Goal: Transaction & Acquisition: Subscribe to service/newsletter

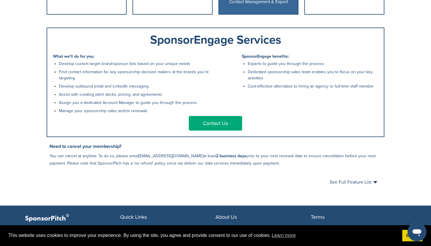
scroll to position [262, 0]
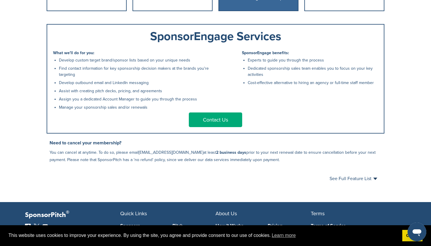
click at [265, 163] on p "You can cancel at anytime. To do so, please email support@sponsorpitch.com at l…" at bounding box center [217, 156] width 335 height 15
click at [342, 181] on span "See Full Feature List" at bounding box center [353, 178] width 48 height 5
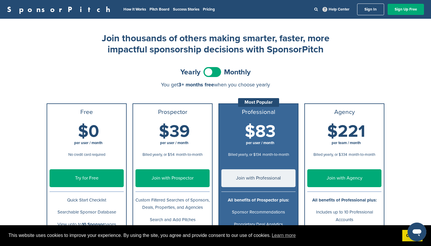
scroll to position [0, 0]
click at [338, 10] on link "Help Center" at bounding box center [335, 9] width 29 height 7
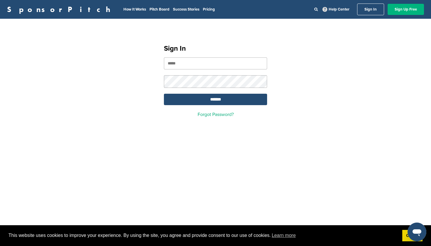
click at [402, 12] on link "Sign Up Free" at bounding box center [405, 9] width 36 height 11
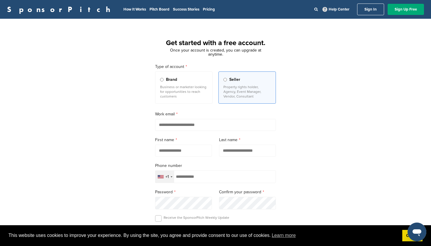
click at [208, 127] on input "email" at bounding box center [215, 125] width 121 height 12
type input "**********"
type input "****"
type input "*********"
click at [248, 169] on label "Phone number" at bounding box center [215, 166] width 121 height 6
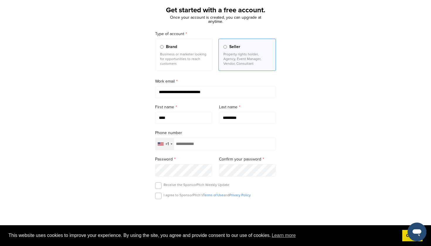
scroll to position [34, 0]
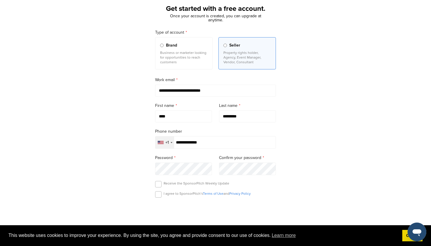
type input "**********"
click at [192, 168] on form "**********" at bounding box center [215, 135] width 121 height 213
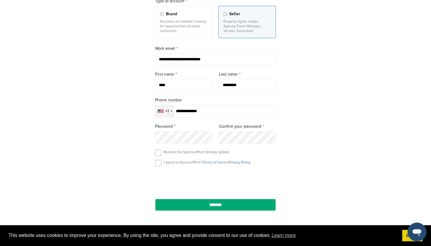
scroll to position [68, 0]
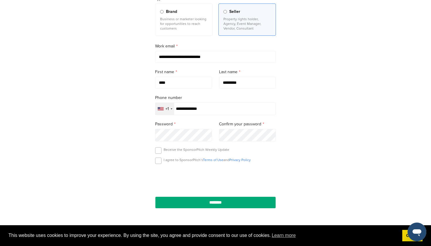
click at [270, 154] on div "Receive the SponsorPitch Weekly Update" at bounding box center [215, 151] width 121 height 9
click at [158, 152] on label at bounding box center [158, 150] width 6 height 6
click at [158, 154] on label at bounding box center [158, 150] width 6 height 6
click at [160, 163] on label at bounding box center [158, 161] width 6 height 6
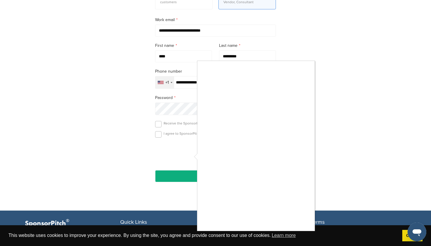
scroll to position [101, 0]
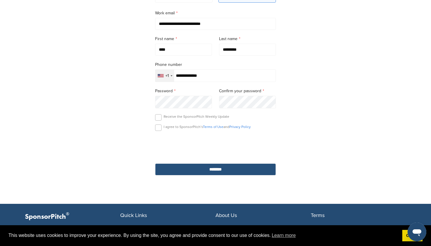
click at [250, 172] on input "********" at bounding box center [215, 169] width 121 height 12
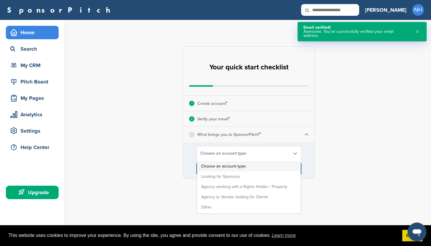
click at [226, 152] on span "Choose an account type:" at bounding box center [244, 153] width 89 height 5
click at [220, 177] on li "Looking for Sponsors" at bounding box center [248, 176] width 101 height 10
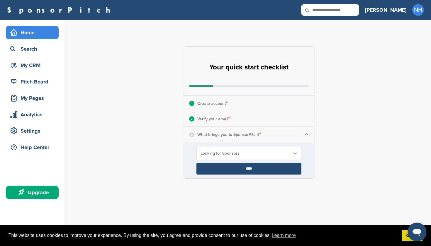
click at [245, 170] on input "****" at bounding box center [248, 169] width 105 height 12
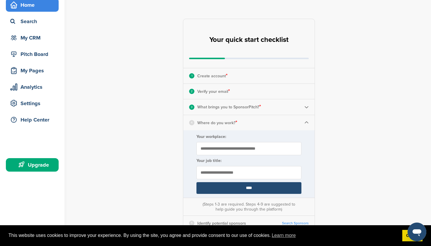
scroll to position [42, 0]
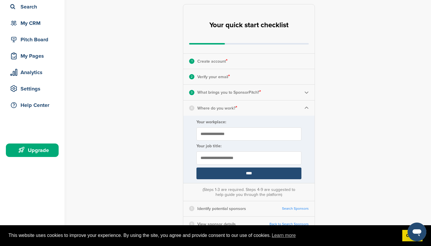
type input "**********"
type input "*******"
click at [259, 174] on input "****" at bounding box center [248, 174] width 105 height 12
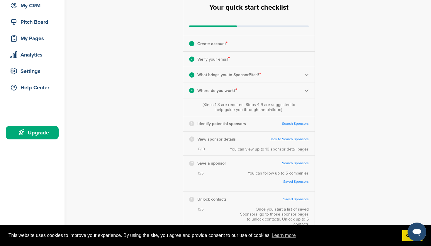
scroll to position [63, 0]
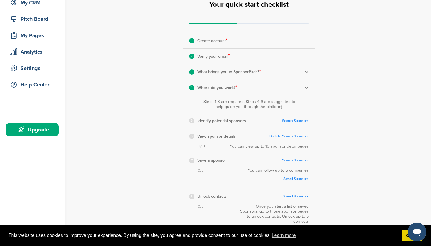
click at [291, 121] on link "Search Sponsors" at bounding box center [295, 121] width 27 height 4
click at [287, 137] on link "Back to Search Sponsors" at bounding box center [288, 136] width 39 height 4
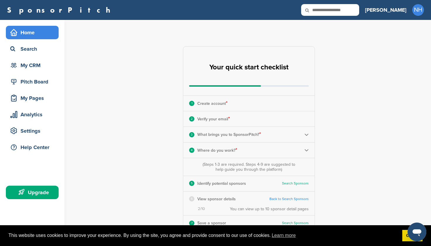
scroll to position [0, 0]
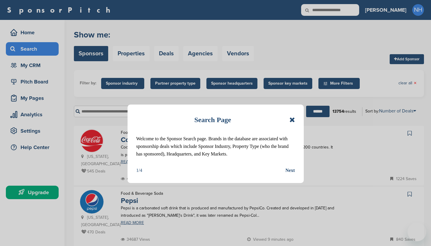
click at [291, 171] on div "Next" at bounding box center [289, 171] width 9 height 8
drag, startPoint x: 290, startPoint y: 172, endPoint x: 252, endPoint y: 154, distance: 42.5
click at [290, 172] on div "Search Page Welcome to the Sponsor Search page. Brands in the database are asso…" at bounding box center [215, 123] width 431 height 246
click at [257, 161] on div "Search Page Welcome to the Sponsor Search page. Brands in the database are asso…" at bounding box center [215, 144] width 176 height 79
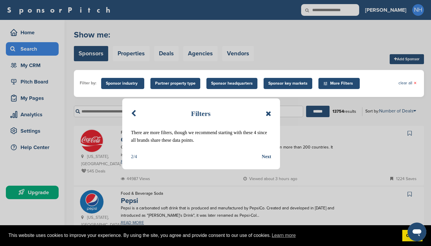
click at [266, 158] on div "Next" at bounding box center [266, 157] width 9 height 8
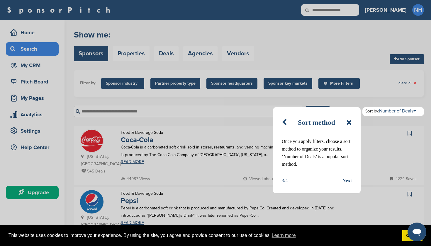
click at [348, 182] on div "Next" at bounding box center [346, 181] width 9 height 8
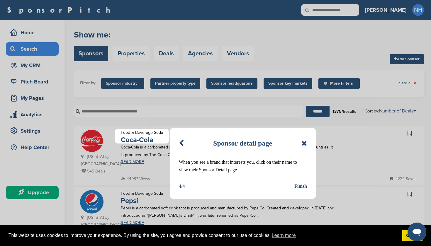
click at [301, 187] on div "Finish" at bounding box center [300, 187] width 13 height 8
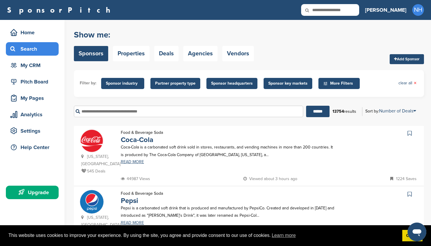
click at [127, 82] on span "Sponsor industry" at bounding box center [123, 83] width 34 height 6
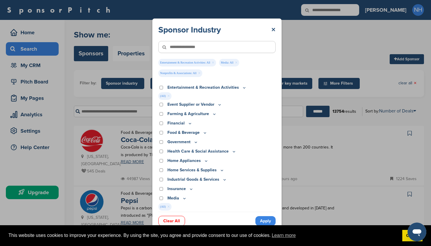
scroll to position [27, 0]
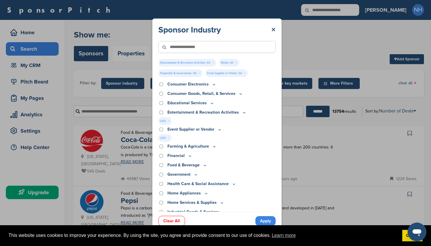
click at [165, 224] on link "Clear All" at bounding box center [171, 221] width 27 height 10
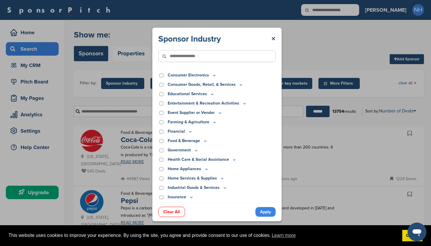
drag, startPoint x: 175, startPoint y: 219, endPoint x: 275, endPoint y: 29, distance: 215.5
click at [175, 219] on div "Sponsor Industry × Apparel, Clothing, & Fashion Accessories Athletic Apparel & …" at bounding box center [217, 125] width 130 height 194
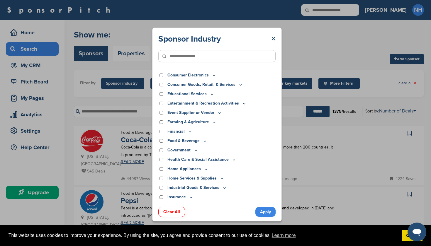
click at [275, 29] on div "Sponsor Industry × Apparel, Clothing, & Fashion Accessories Athletic Apparel & …" at bounding box center [217, 125] width 130 height 194
click at [271, 29] on div "Sponsor Industry × Apparel, Clothing, & Fashion Accessories Athletic Apparel & …" at bounding box center [217, 125] width 130 height 194
click at [274, 37] on link "×" at bounding box center [273, 39] width 4 height 11
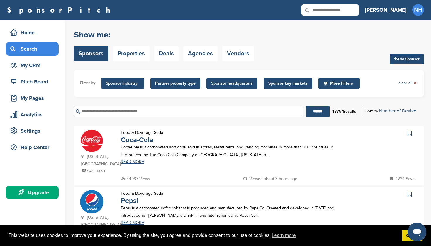
click at [181, 84] on span "Partner property type" at bounding box center [175, 83] width 40 height 6
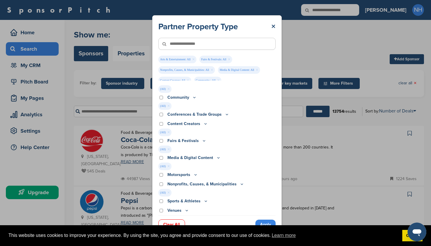
scroll to position [6, 0]
click at [182, 211] on p "Venues" at bounding box center [178, 210] width 22 height 6
click at [186, 210] on icon at bounding box center [186, 210] width 5 height 5
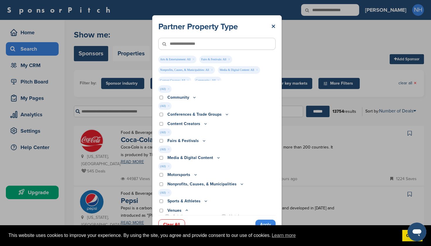
click at [186, 212] on icon at bounding box center [186, 210] width 5 height 5
click at [185, 211] on icon at bounding box center [186, 210] width 5 height 5
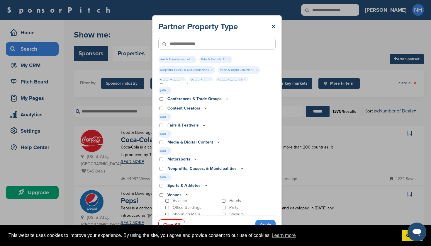
scroll to position [17, 0]
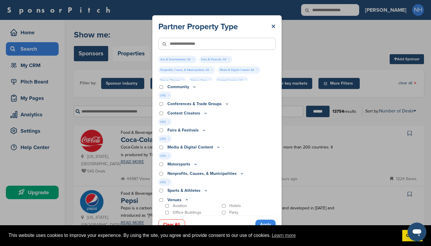
click at [239, 175] on icon at bounding box center [241, 173] width 5 height 5
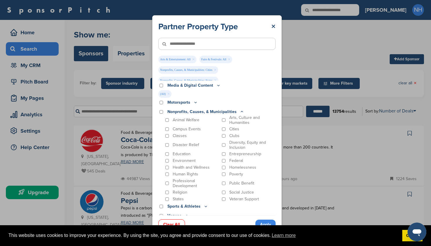
scroll to position [93, 0]
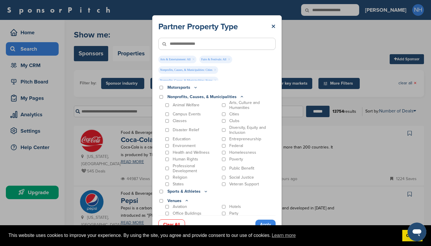
click at [223, 161] on div "Poverty" at bounding box center [248, 159] width 55 height 5
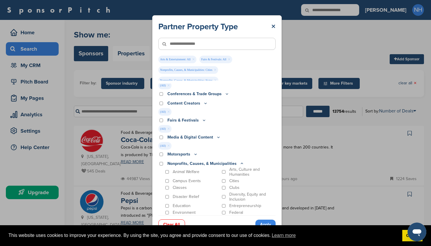
scroll to position [30, 0]
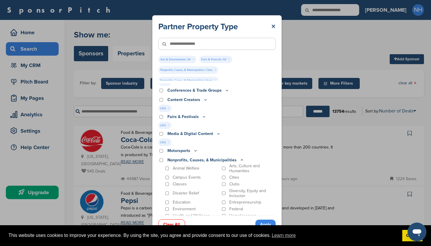
click at [207, 133] on p "Media & Digital Content" at bounding box center [193, 134] width 53 height 6
click at [217, 134] on icon at bounding box center [218, 133] width 5 height 5
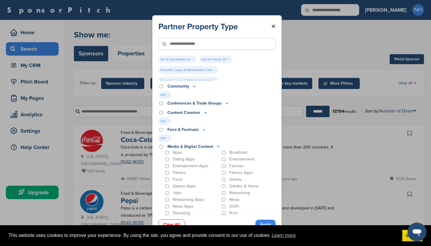
scroll to position [6, 0]
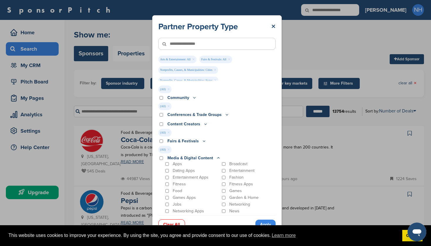
click at [202, 141] on icon at bounding box center [204, 141] width 5 height 5
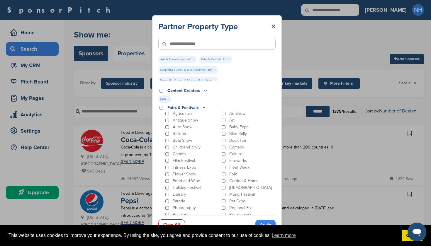
scroll to position [44, 0]
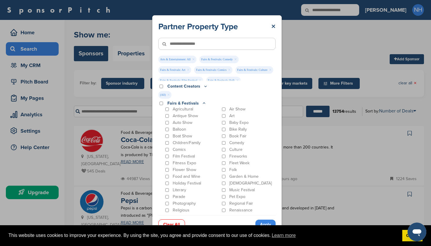
click at [164, 130] on div "Balloon" at bounding box center [191, 129] width 55 height 5
click at [222, 179] on div "Garden & Home" at bounding box center [248, 176] width 55 height 5
click at [260, 224] on link "Apply" at bounding box center [265, 225] width 20 height 10
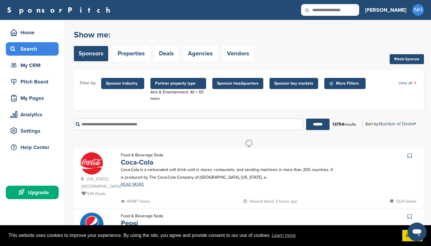
click at [248, 83] on span "Sponsor headquarters" at bounding box center [238, 83] width 42 height 6
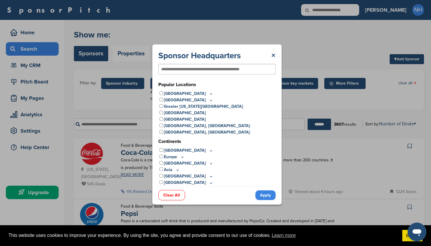
click at [210, 94] on icon at bounding box center [211, 93] width 2 height 1
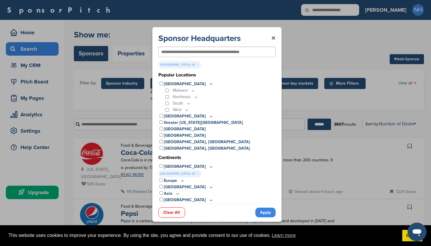
click at [263, 214] on link "Apply" at bounding box center [265, 213] width 20 height 10
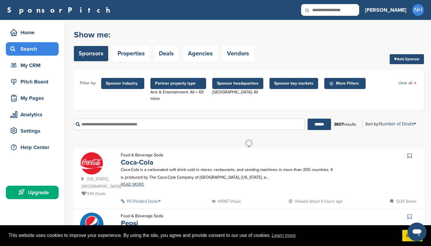
click at [284, 83] on span "Sponsor key markets" at bounding box center [293, 83] width 39 height 6
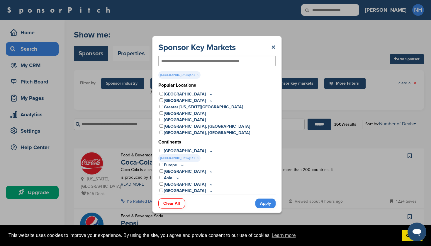
click at [176, 179] on icon at bounding box center [177, 178] width 5 height 5
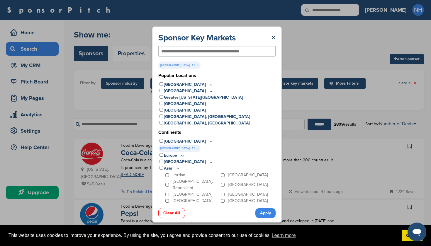
scroll to position [35, 0]
click at [227, 150] on div "USA: All ×" at bounding box center [216, 149] width 116 height 8
click at [270, 213] on link "Apply" at bounding box center [265, 213] width 20 height 10
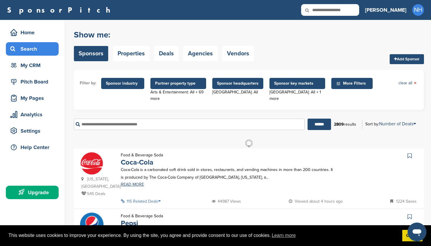
click at [336, 84] on span "More Filters" at bounding box center [353, 83] width 34 height 6
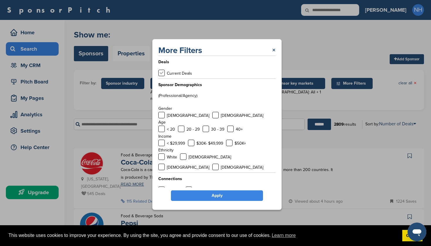
click at [162, 76] on label at bounding box center [161, 73] width 6 height 6
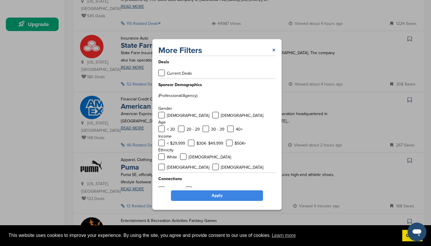
scroll to position [0, 0]
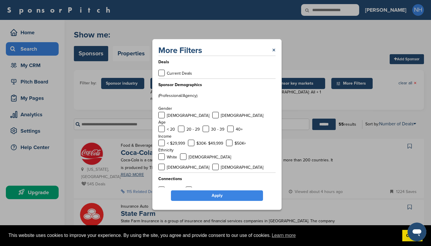
click at [217, 194] on link "Apply" at bounding box center [217, 195] width 92 height 11
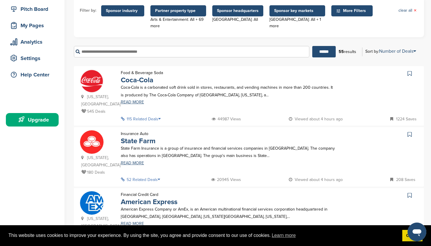
scroll to position [75, 0]
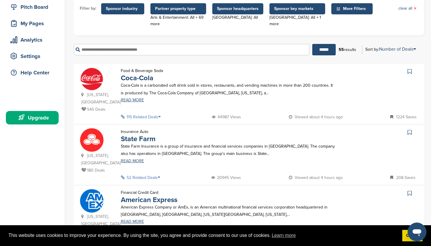
click at [156, 113] on p "115 Related Deals" at bounding box center [142, 116] width 43 height 7
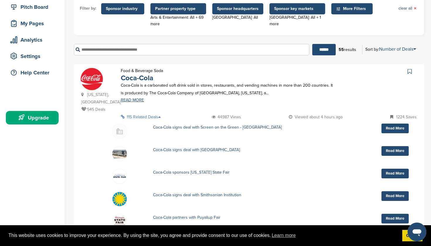
click at [156, 113] on p "115 Related Deals" at bounding box center [142, 116] width 43 height 7
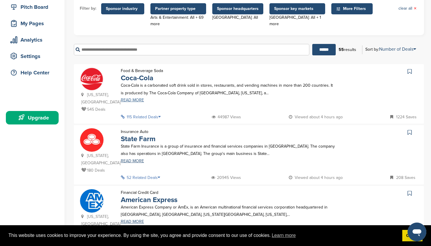
click at [136, 101] on link "READ MORE" at bounding box center [229, 100] width 216 height 4
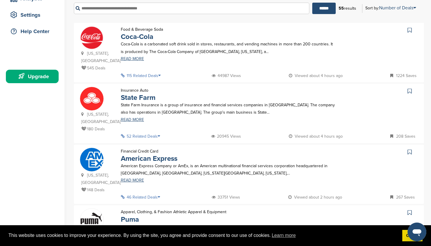
scroll to position [124, 0]
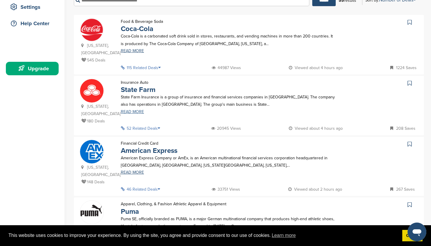
click at [135, 110] on link "READ MORE" at bounding box center [229, 112] width 216 height 4
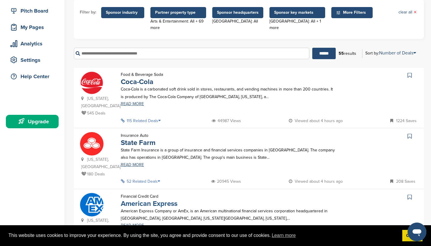
scroll to position [70, 0]
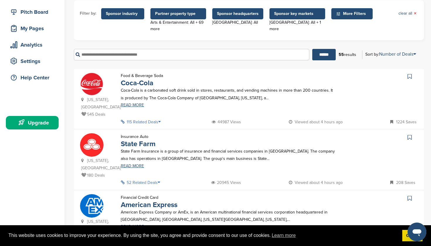
click at [152, 179] on p "52 Related Deals" at bounding box center [142, 182] width 43 height 7
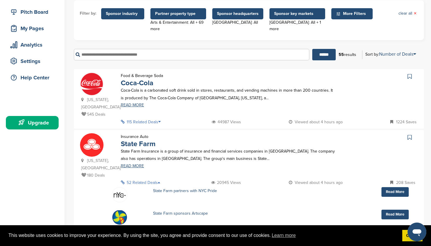
scroll to position [386, 0]
click at [400, 209] on link "Read More" at bounding box center [394, 214] width 27 height 10
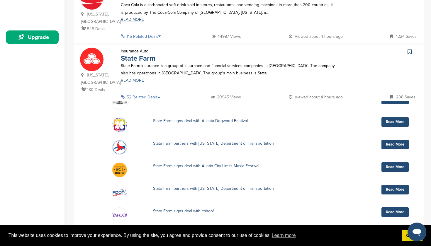
scroll to position [160, 0]
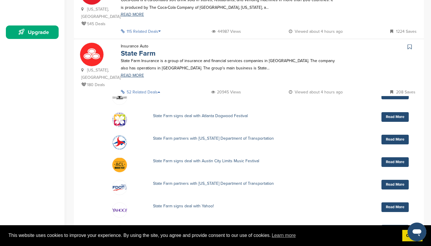
click at [160, 90] on icon at bounding box center [161, 92] width 6 height 4
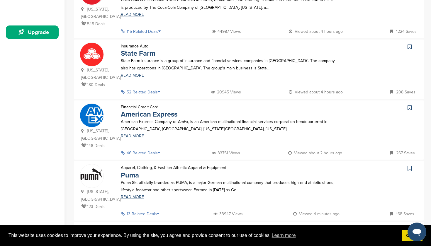
click at [141, 149] on p "46 Related Deals" at bounding box center [142, 152] width 43 height 7
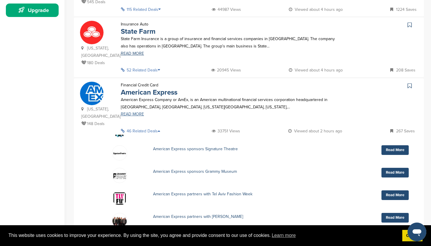
scroll to position [188, 0]
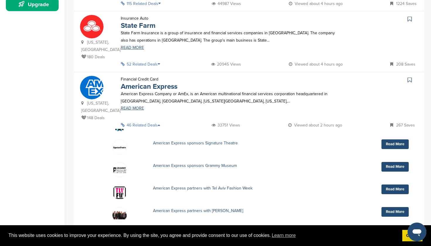
click at [162, 123] on icon at bounding box center [161, 125] width 6 height 4
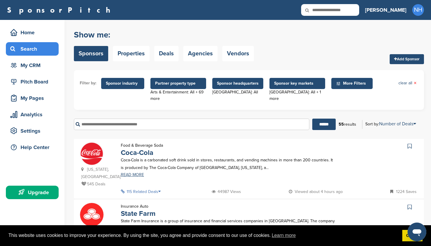
scroll to position [0, 0]
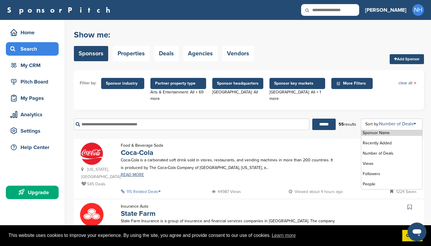
click at [391, 125] on link "Number of Deals" at bounding box center [397, 124] width 37 height 6
click at [376, 154] on li "Number of Deals" at bounding box center [391, 153] width 61 height 6
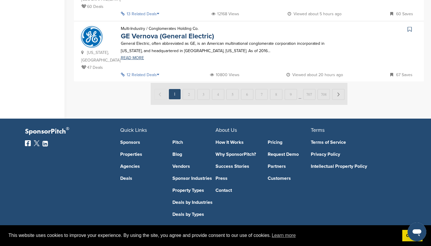
scroll to position [663, 0]
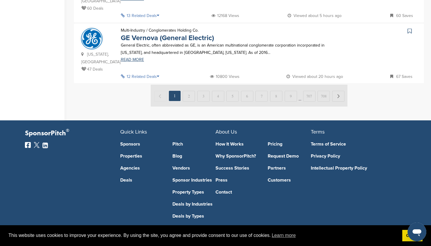
click at [188, 92] on img at bounding box center [249, 96] width 197 height 22
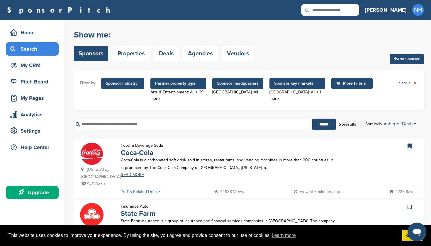
scroll to position [0, 0]
click at [203, 56] on link "Agencies" at bounding box center [200, 53] width 34 height 15
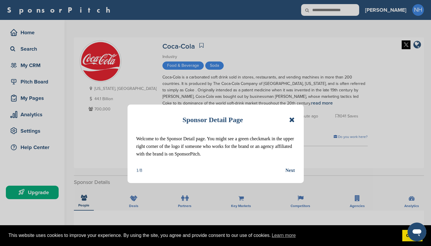
click at [290, 171] on div "Next" at bounding box center [289, 171] width 9 height 8
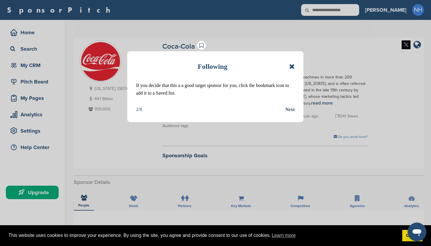
click at [291, 109] on div "Next" at bounding box center [289, 110] width 9 height 8
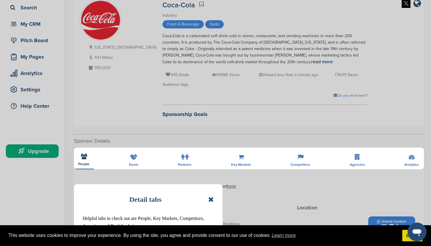
scroll to position [64, 0]
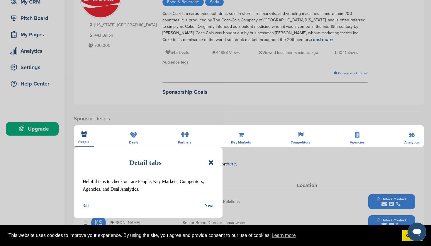
click at [209, 205] on div "Next" at bounding box center [208, 206] width 9 height 8
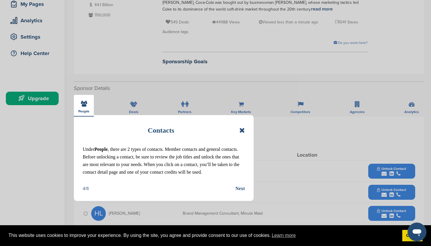
scroll to position [96, 0]
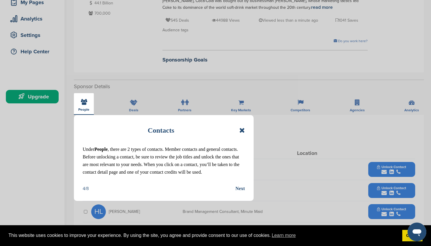
click at [241, 189] on div "Next" at bounding box center [239, 189] width 9 height 8
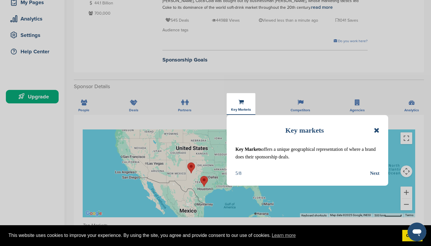
click at [378, 130] on icon at bounding box center [377, 130] width 6 height 7
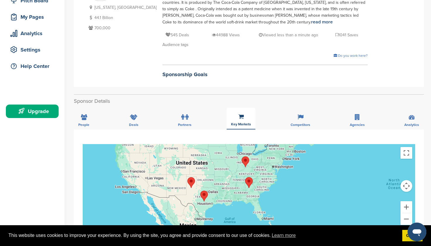
scroll to position [84, 0]
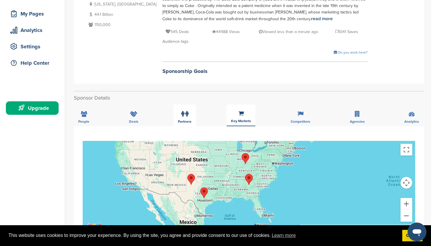
click at [183, 113] on icon at bounding box center [182, 114] width 3 height 6
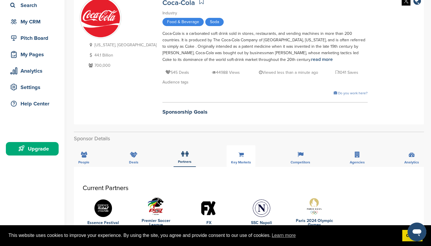
scroll to position [41, 0]
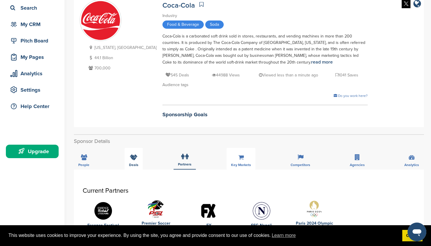
click at [132, 158] on icon at bounding box center [134, 157] width 8 height 6
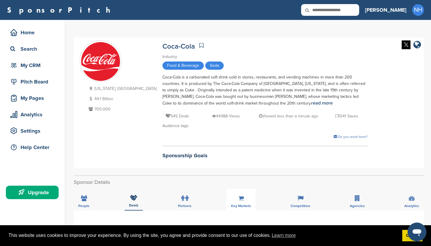
scroll to position [0, 0]
click at [84, 200] on div "People" at bounding box center [84, 200] width 20 height 22
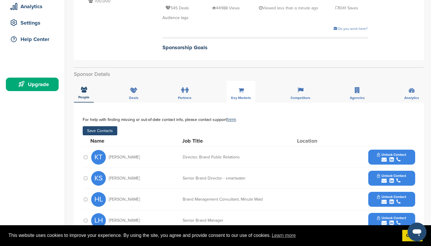
scroll to position [99, 0]
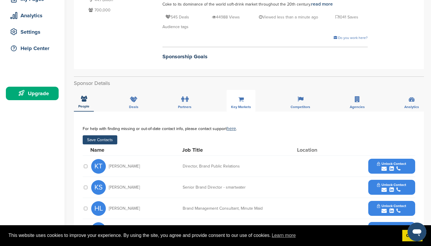
click at [111, 139] on button "Save Contacts" at bounding box center [100, 139] width 35 height 9
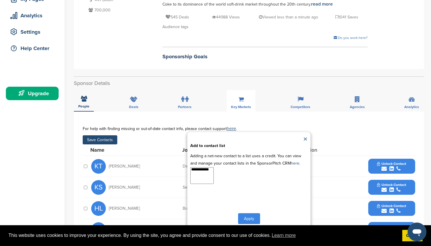
click at [305, 138] on link "×" at bounding box center [305, 139] width 4 height 9
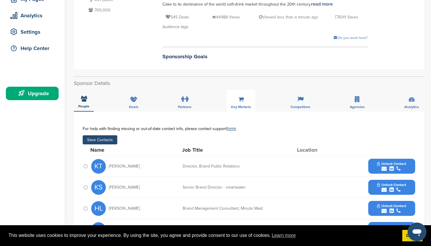
click at [145, 136] on div "Save Contacts" at bounding box center [249, 139] width 332 height 9
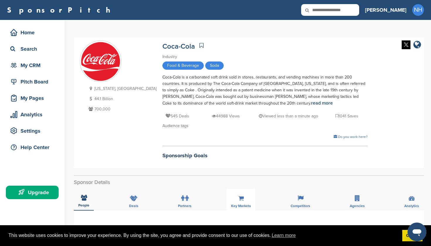
scroll to position [0, 0]
click at [199, 45] on icon at bounding box center [201, 45] width 4 height 6
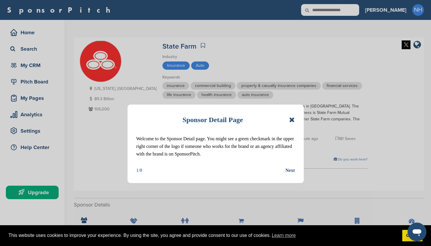
click at [290, 171] on div "Next" at bounding box center [289, 171] width 9 height 8
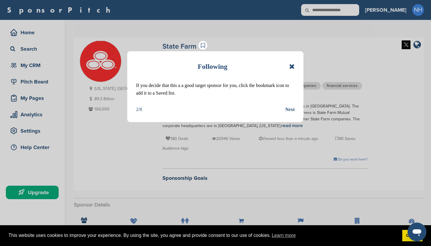
click at [290, 113] on div "Following If you decide that this a a good target sponsor for you, click the bo…" at bounding box center [215, 86] width 176 height 71
click at [290, 108] on div "Next" at bounding box center [289, 110] width 9 height 8
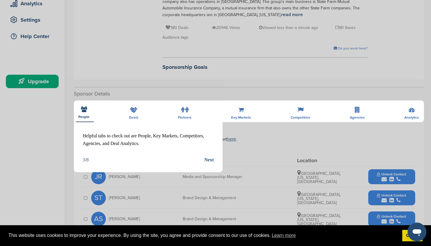
scroll to position [135, 0]
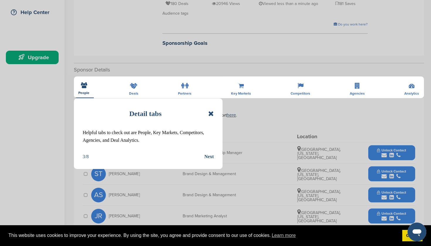
click at [236, 87] on div "Detail tabs Helpful tabs to check out are People, Key Markets, Competitors, Age…" at bounding box center [215, 123] width 431 height 246
click at [238, 88] on div "Detail tabs Helpful tabs to check out are People, Key Markets, Competitors, Age…" at bounding box center [215, 123] width 431 height 246
click at [209, 114] on icon at bounding box center [211, 113] width 6 height 7
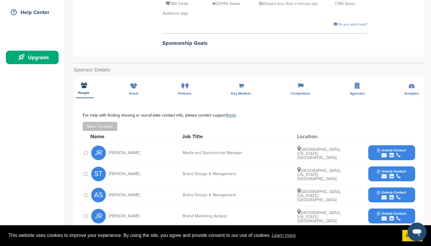
click at [242, 88] on div "**********" at bounding box center [249, 198] width 350 height 270
click at [240, 85] on div "**********" at bounding box center [249, 198] width 350 height 270
click at [241, 84] on div "**********" at bounding box center [249, 198] width 350 height 270
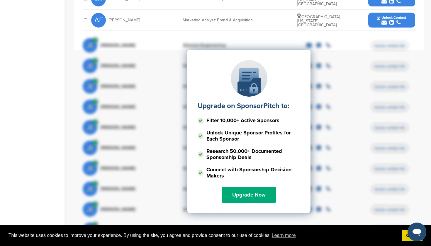
scroll to position [352, 0]
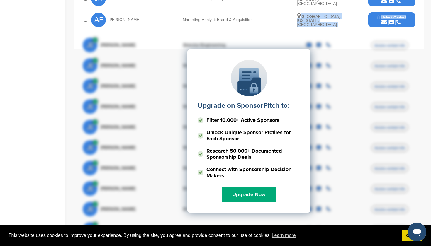
click at [253, 67] on div at bounding box center [249, 78] width 37 height 37
click at [196, 204] on div "Upgrade on SponsorPitch to: Filter 10,000+ Active Sponsors Unlock Unique Sponso…" at bounding box center [248, 131] width 123 height 163
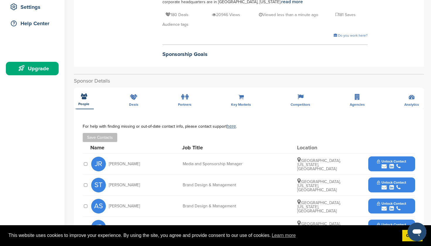
scroll to position [114, 0]
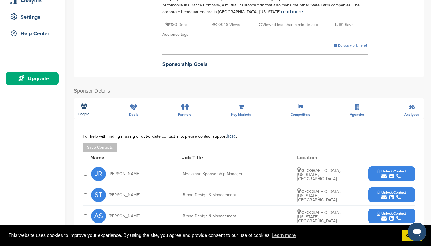
click at [243, 109] on div "**********" at bounding box center [249, 219] width 350 height 270
click at [80, 108] on div "**********" at bounding box center [249, 219] width 350 height 270
click at [132, 109] on div "**********" at bounding box center [249, 219] width 350 height 270
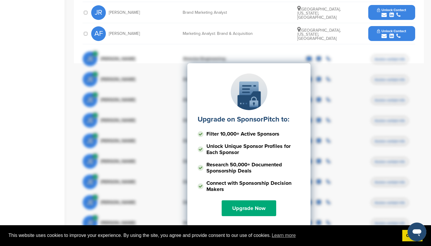
scroll to position [278, 0]
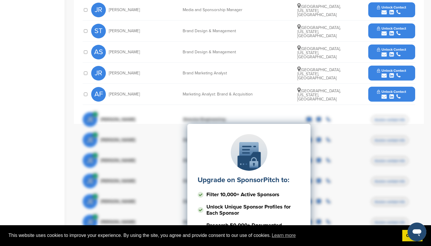
click at [303, 130] on div "Upgrade on SponsorPitch to: Filter 10,000+ Active Sponsors Unlock Unique Sponso…" at bounding box center [248, 205] width 123 height 163
click at [209, 131] on div "Upgrade on SponsorPitch to: Filter 10,000+ Active Sponsors Unlock Unique Sponso…" at bounding box center [248, 205] width 123 height 163
drag, startPoint x: 209, startPoint y: 131, endPoint x: 251, endPoint y: 142, distance: 43.3
click at [254, 140] on div "Upgrade on SponsorPitch to: Filter 10,000+ Active Sponsors Unlock Unique Sponso…" at bounding box center [248, 205] width 123 height 163
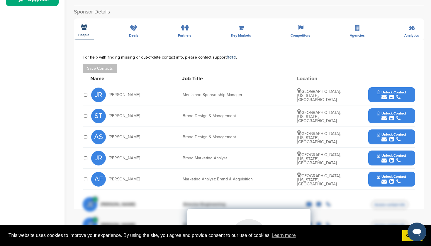
scroll to position [193, 0]
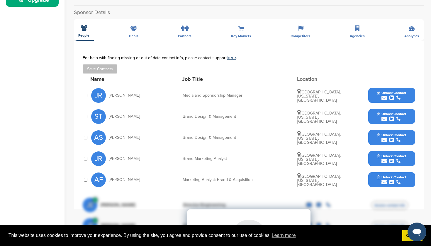
click at [242, 27] on div "**********" at bounding box center [249, 141] width 350 height 270
click at [137, 29] on div "**********" at bounding box center [249, 141] width 350 height 270
click at [130, 28] on div "**********" at bounding box center [249, 141] width 350 height 270
click at [81, 25] on div "**********" at bounding box center [249, 141] width 350 height 270
click at [183, 33] on div "**********" at bounding box center [249, 141] width 350 height 270
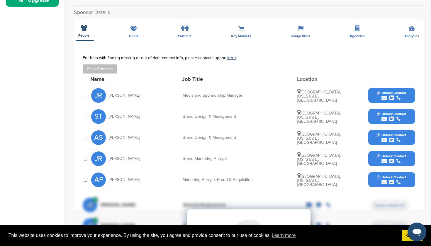
click at [248, 33] on div "**********" at bounding box center [249, 141] width 350 height 270
click at [294, 32] on div "**********" at bounding box center [249, 141] width 350 height 270
drag, startPoint x: 357, startPoint y: 31, endPoint x: 284, endPoint y: 31, distance: 72.4
click at [355, 31] on div "**********" at bounding box center [249, 141] width 350 height 270
click at [245, 30] on div "**********" at bounding box center [249, 141] width 350 height 270
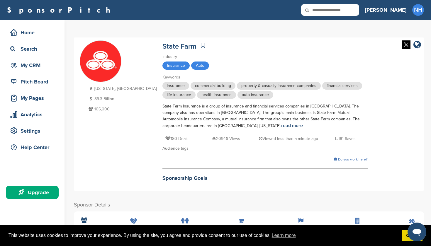
scroll to position [0, 0]
click at [281, 127] on link "read more" at bounding box center [292, 126] width 22 height 6
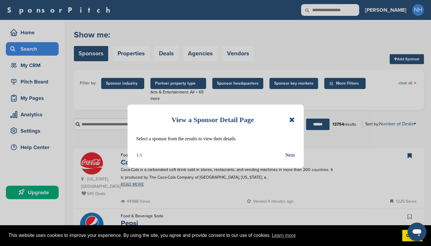
click at [293, 120] on icon at bounding box center [292, 119] width 6 height 7
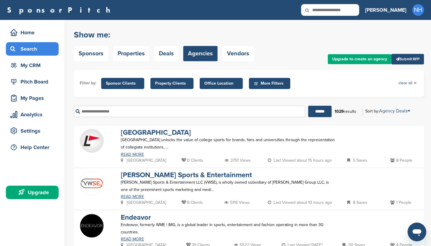
scroll to position [89, 0]
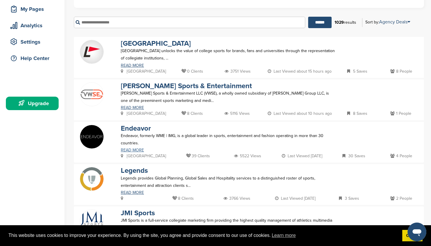
click at [133, 151] on link "READ MORE" at bounding box center [229, 150] width 216 height 4
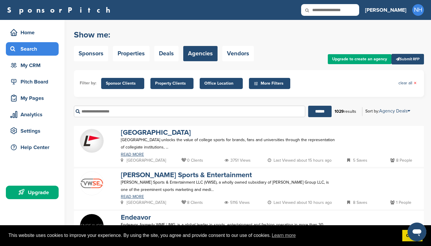
scroll to position [0, 0]
click at [246, 61] on link "Vendors" at bounding box center [238, 53] width 32 height 15
click at [244, 57] on link "Vendors" at bounding box center [238, 53] width 32 height 15
click at [242, 56] on link "Vendors" at bounding box center [238, 53] width 32 height 15
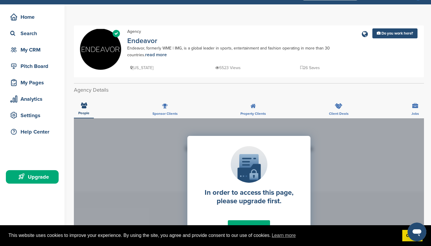
scroll to position [11, 0]
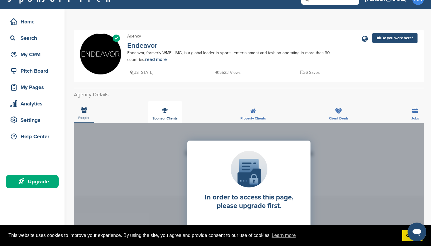
click at [163, 115] on div "Sponsor Clients" at bounding box center [165, 112] width 34 height 22
click at [162, 61] on link "read more" at bounding box center [156, 60] width 22 height 6
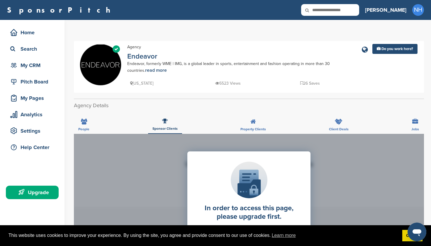
scroll to position [0, 0]
click at [165, 71] on link "read more" at bounding box center [156, 70] width 22 height 6
click at [86, 125] on div "People" at bounding box center [84, 123] width 20 height 22
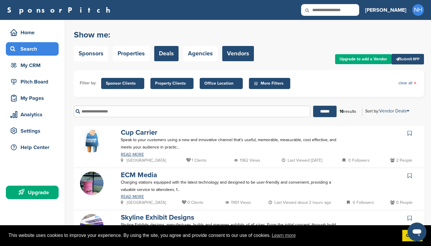
click at [170, 55] on link "Deals" at bounding box center [166, 53] width 24 height 15
click at [167, 57] on link "Deals" at bounding box center [166, 53] width 24 height 15
click at [134, 55] on link "Properties" at bounding box center [131, 53] width 37 height 15
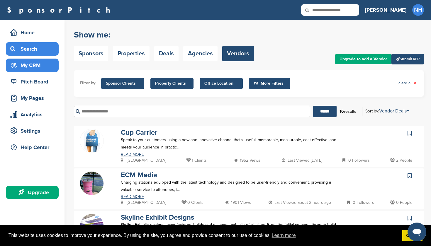
click at [37, 66] on div "My CRM" at bounding box center [34, 65] width 50 height 11
click at [36, 67] on div "My CRM" at bounding box center [34, 65] width 50 height 11
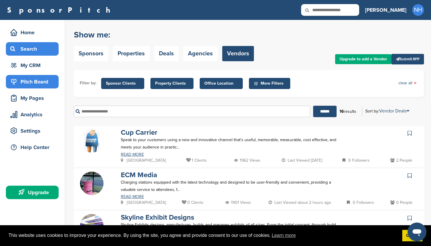
click at [28, 84] on div "Pitch Board" at bounding box center [34, 81] width 50 height 11
click at [205, 147] on p "Speak to your customers using a new and innovative channel that’s useful, memor…" at bounding box center [229, 143] width 216 height 15
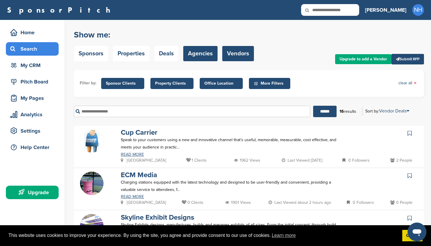
click at [199, 57] on link "Agencies" at bounding box center [200, 53] width 34 height 15
click at [167, 54] on link "Deals" at bounding box center [166, 53] width 24 height 15
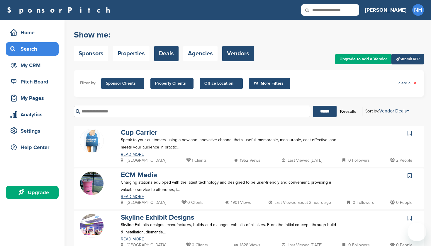
drag, startPoint x: 0, startPoint y: 0, endPoint x: 164, endPoint y: 61, distance: 174.8
click at [164, 54] on link "Deals" at bounding box center [166, 53] width 24 height 15
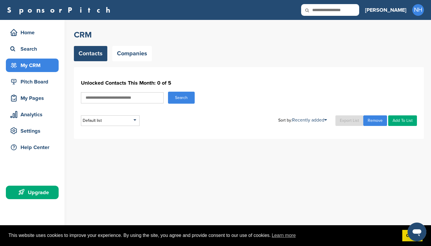
click at [367, 244] on div "This website uses cookies to improve your experience. By using the site, you ag…" at bounding box center [215, 235] width 431 height 21
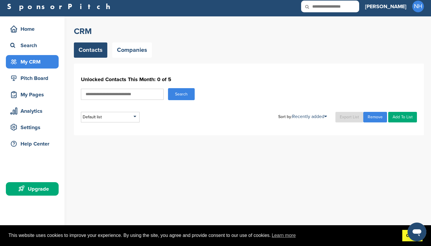
click at [402, 239] on link "Got it!" at bounding box center [412, 236] width 20 height 12
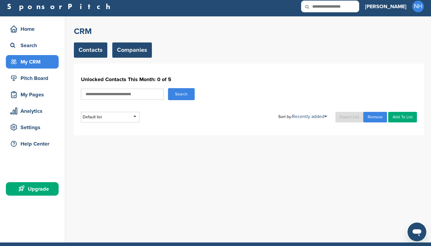
click at [133, 50] on link "Companies" at bounding box center [132, 49] width 40 height 15
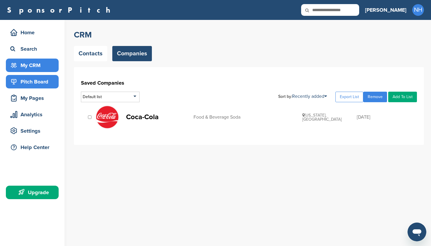
click at [32, 84] on div "Pitch Board" at bounding box center [34, 81] width 50 height 11
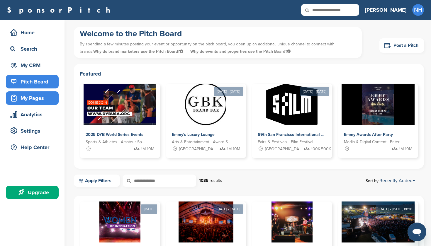
click at [34, 99] on div "My Pages" at bounding box center [34, 98] width 50 height 11
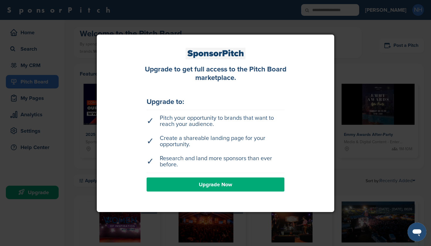
click at [365, 47] on div at bounding box center [215, 123] width 431 height 246
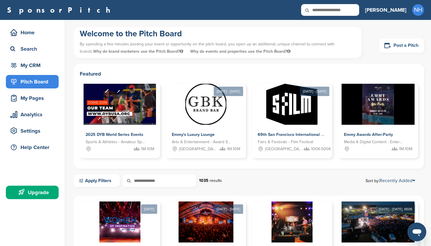
click at [411, 49] on link "Post a Pitch" at bounding box center [401, 45] width 45 height 14
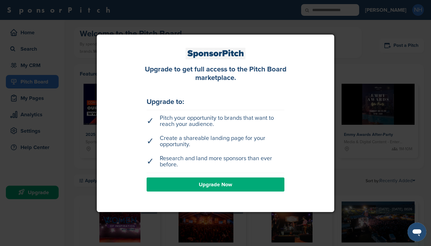
click at [361, 65] on div at bounding box center [215, 123] width 431 height 246
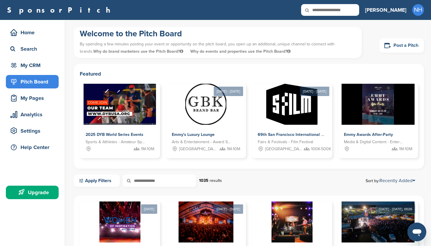
click at [389, 46] on icon at bounding box center [387, 45] width 7 height 7
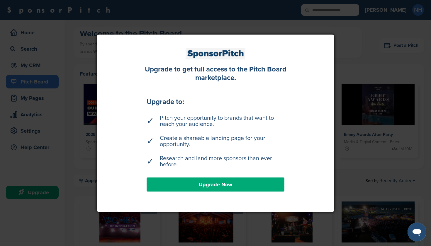
click at [366, 62] on div at bounding box center [215, 123] width 431 height 246
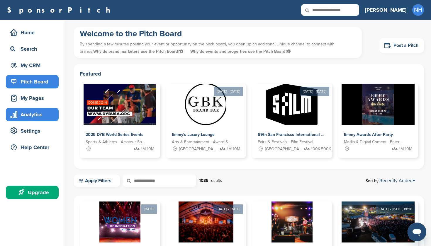
click at [34, 115] on div "Analytics" at bounding box center [34, 114] width 50 height 11
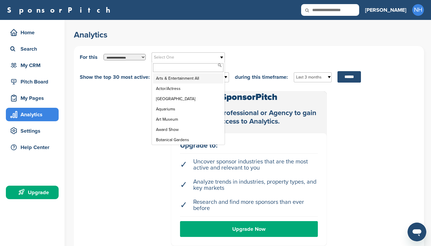
click at [173, 58] on span "Select One" at bounding box center [184, 57] width 61 height 7
click at [169, 79] on li "Arts & Entertainment All" at bounding box center [188, 78] width 70 height 10
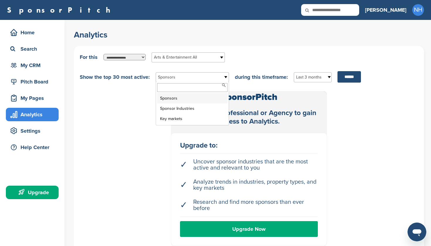
click at [214, 78] on span "Sponsors" at bounding box center [188, 77] width 61 height 7
click at [179, 99] on li "Sponsors" at bounding box center [192, 98] width 70 height 10
click at [347, 78] on input "******" at bounding box center [348, 76] width 23 height 11
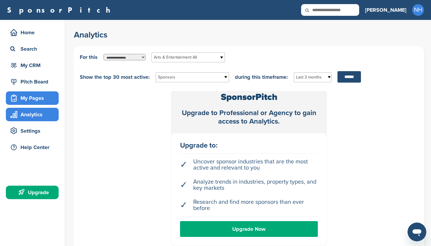
click at [32, 98] on div "My Pages" at bounding box center [34, 98] width 50 height 11
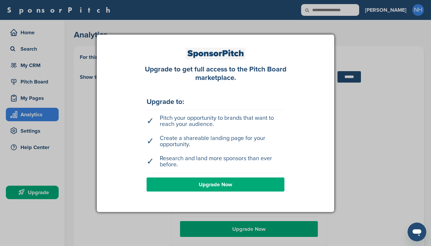
click at [34, 84] on div at bounding box center [215, 123] width 431 height 246
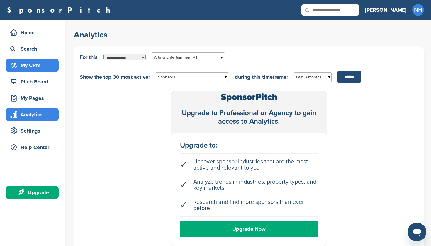
click at [30, 70] on div "My CRM" at bounding box center [34, 65] width 50 height 11
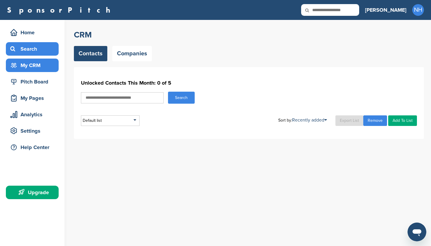
click at [31, 49] on div "Search" at bounding box center [34, 49] width 50 height 11
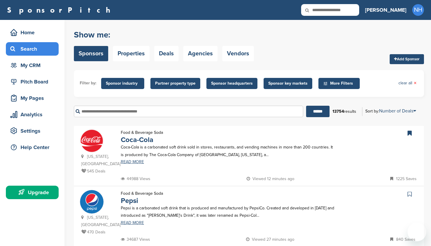
drag, startPoint x: 0, startPoint y: 0, endPoint x: 26, endPoint y: 178, distance: 179.5
click at [287, 153] on p "Coca-Cola is a carbonated soft drink sold in stores, restaurants, and vending m…" at bounding box center [229, 151] width 216 height 15
click at [293, 119] on div "****** 13754 results Sort by: Number of Deals Sponsor Name Recently Added Numbe…" at bounding box center [249, 111] width 350 height 20
click at [26, 178] on div "Home Search My CRM Pitch Board My Pages Analytics Settings Help Center Upgrade" at bounding box center [32, 114] width 64 height 188
click at [167, 54] on link "Deals" at bounding box center [166, 53] width 24 height 15
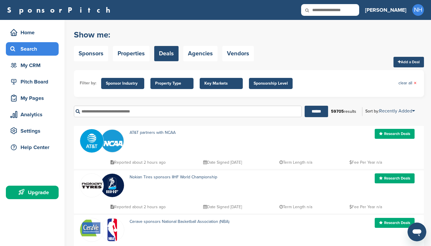
click at [149, 113] on input "text" at bounding box center [188, 111] width 228 height 11
type input "*"
click at [97, 56] on link "Sponsors" at bounding box center [91, 53] width 34 height 15
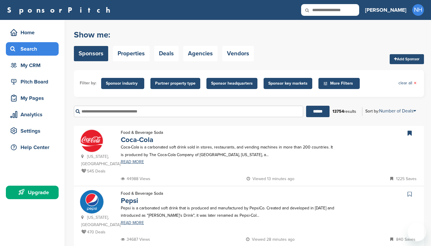
click at [292, 120] on div "****** 13754 results Sort by: Number of Deals Sponsor Name Recently Added Numbe…" at bounding box center [249, 111] width 350 height 20
click at [286, 158] on p "Coca-Cola is a carbonated soft drink sold in stores, restaurants, and vending m…" at bounding box center [229, 151] width 216 height 15
click at [293, 120] on div "****** 13754 results Sort by: Number of Deals Sponsor Name Recently Added Numbe…" at bounding box center [249, 111] width 350 height 20
click at [106, 111] on input "text" at bounding box center [188, 111] width 229 height 11
click at [106, 112] on input "text" at bounding box center [188, 111] width 229 height 11
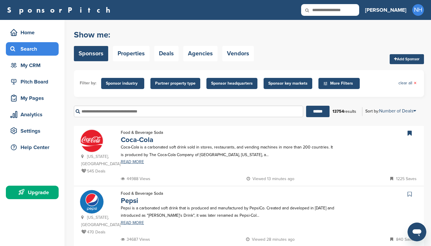
click at [289, 86] on span "Sponsor key markets" at bounding box center [287, 83] width 39 height 6
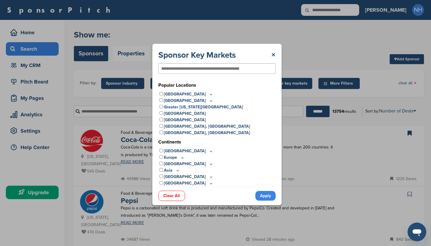
click at [209, 93] on icon at bounding box center [211, 94] width 5 height 5
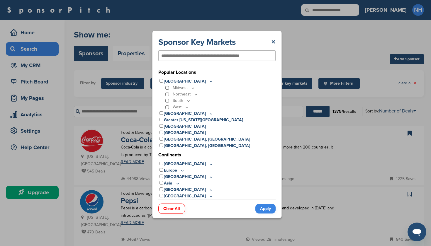
click at [185, 56] on input "text" at bounding box center [207, 55] width 92 height 5
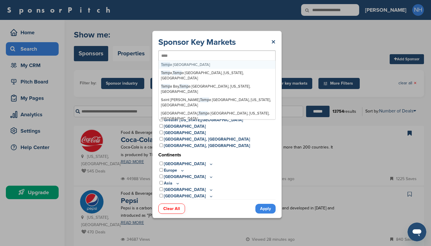
type input "*****"
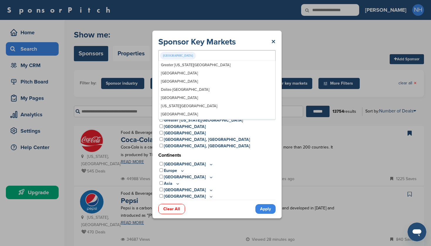
click at [268, 208] on link "Apply" at bounding box center [265, 209] width 20 height 10
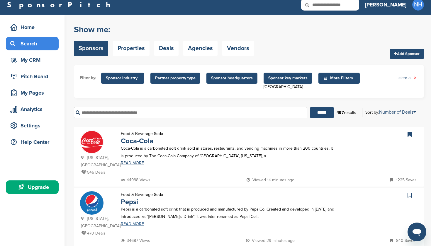
scroll to position [8, 0]
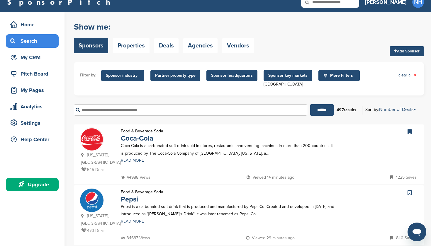
click at [332, 76] on span "More Filters" at bounding box center [340, 75] width 34 height 6
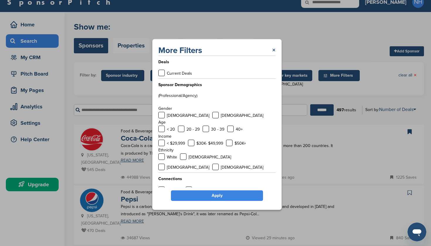
click at [328, 43] on div "More Filters × Deals Current Deals Sponsor Demographics (Professional/Agency) G…" at bounding box center [217, 124] width 434 height 249
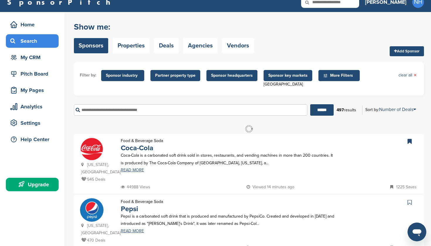
scroll to position [0, 0]
